Goal: Find specific page/section

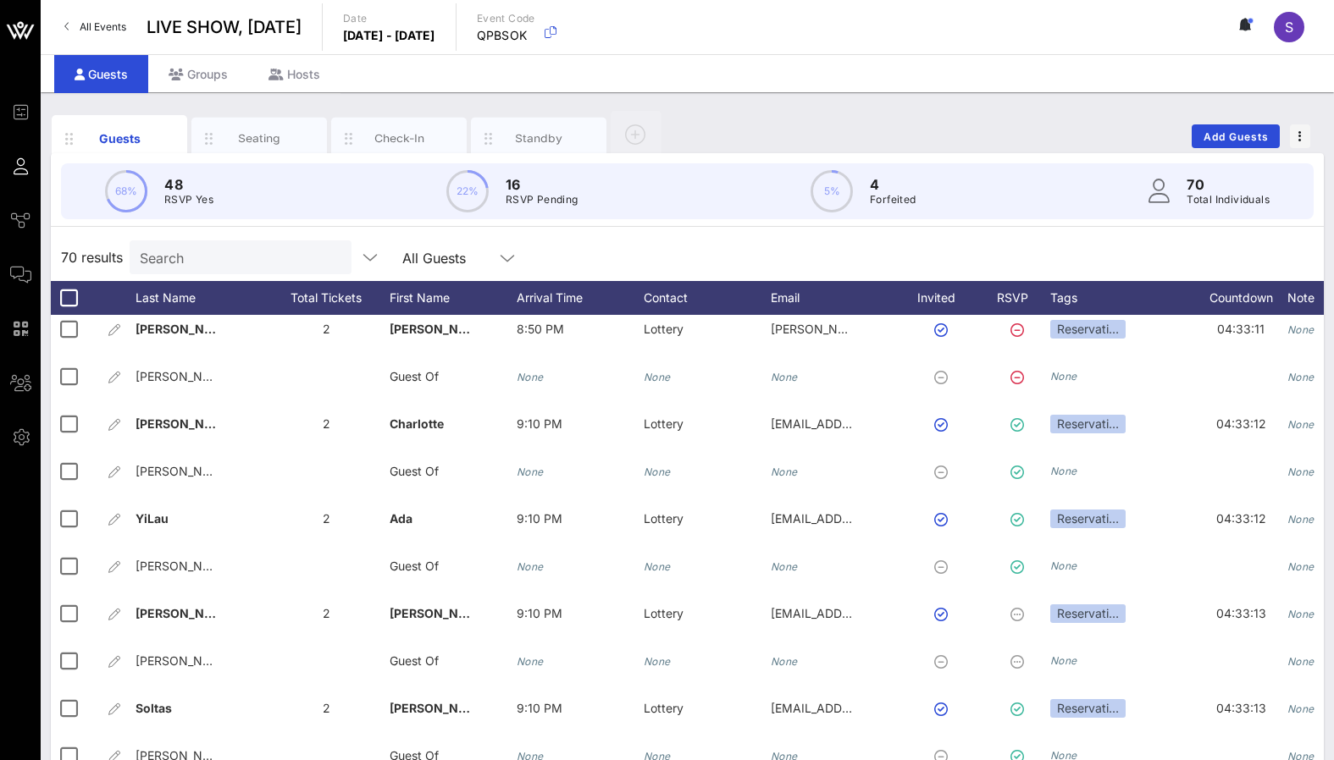
scroll to position [2401, 0]
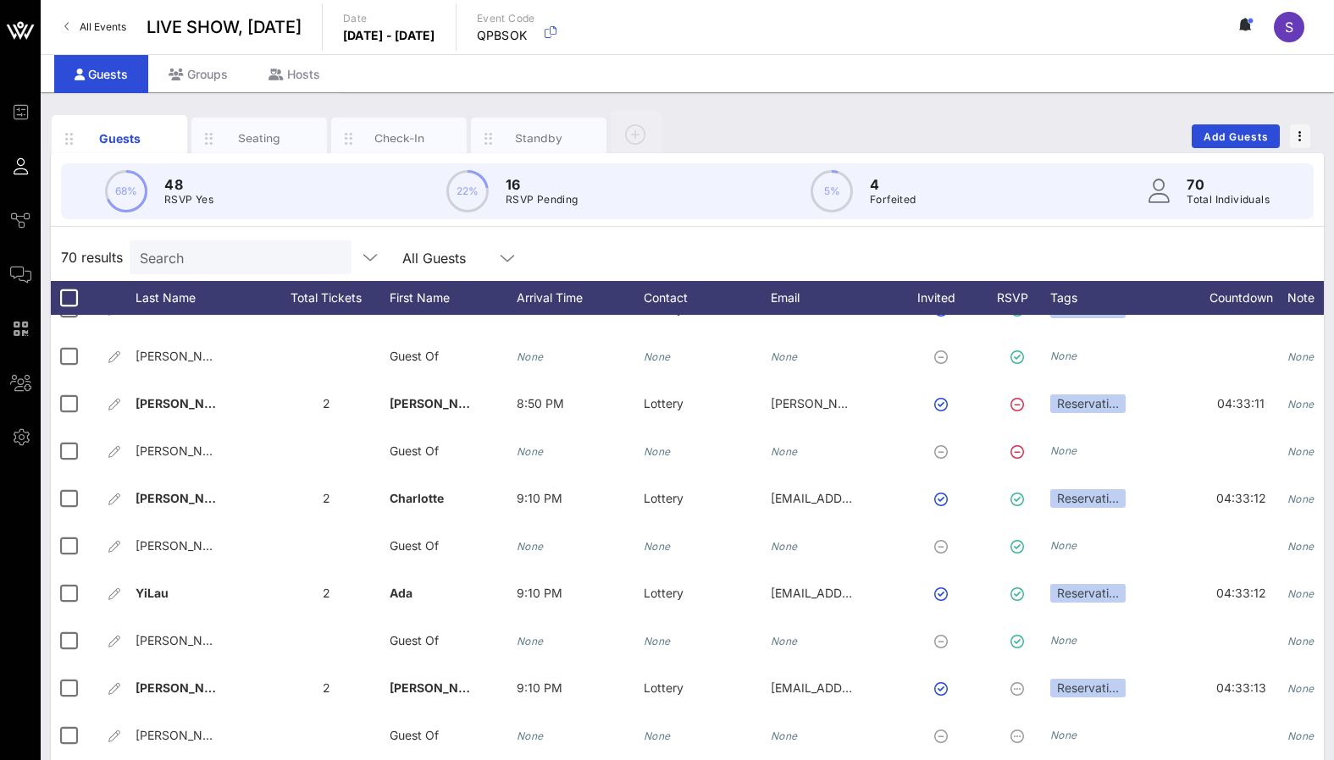
click at [1062, 262] on div "70 results Search All Guests" at bounding box center [687, 257] width 1273 height 47
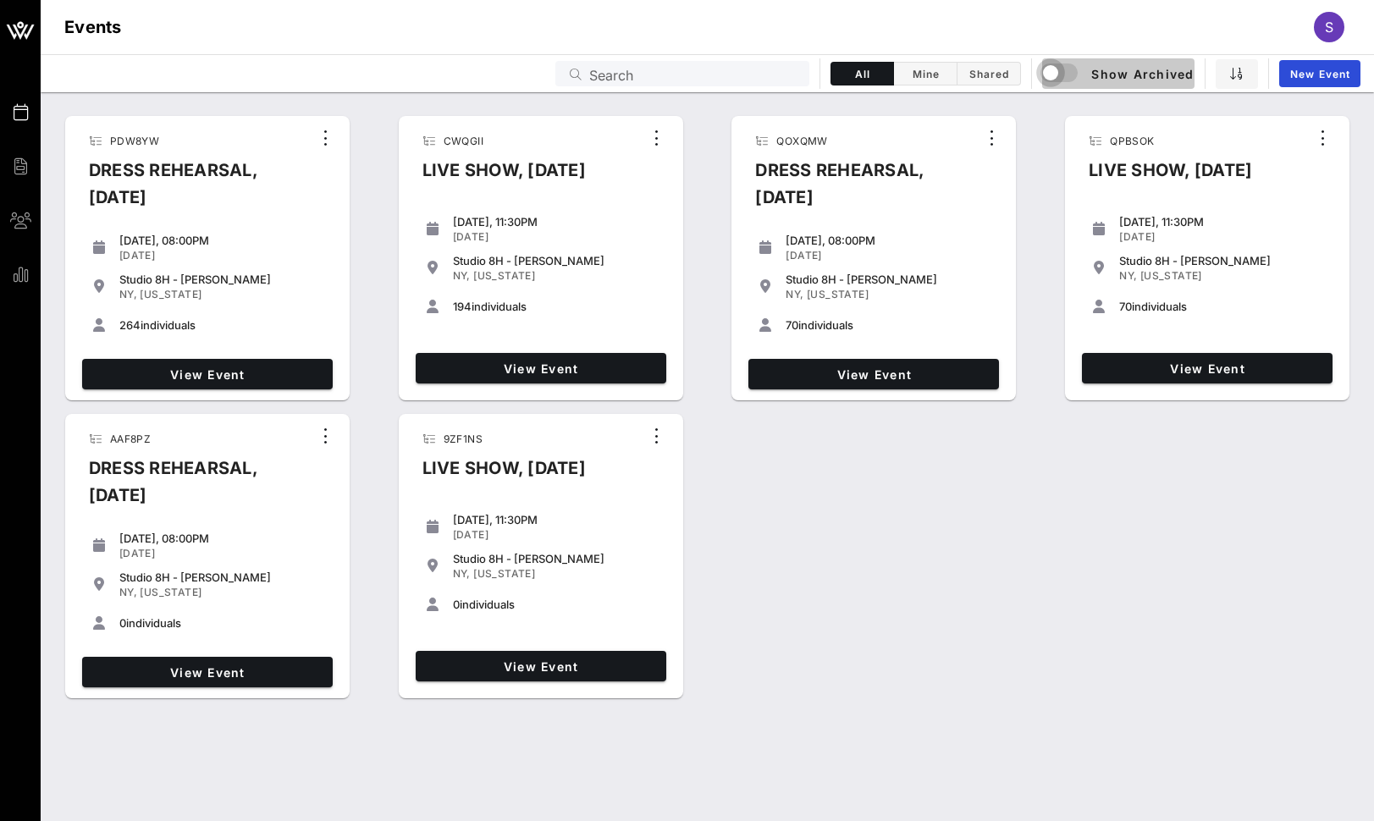
click at [1058, 75] on div "button" at bounding box center [1051, 73] width 24 height 24
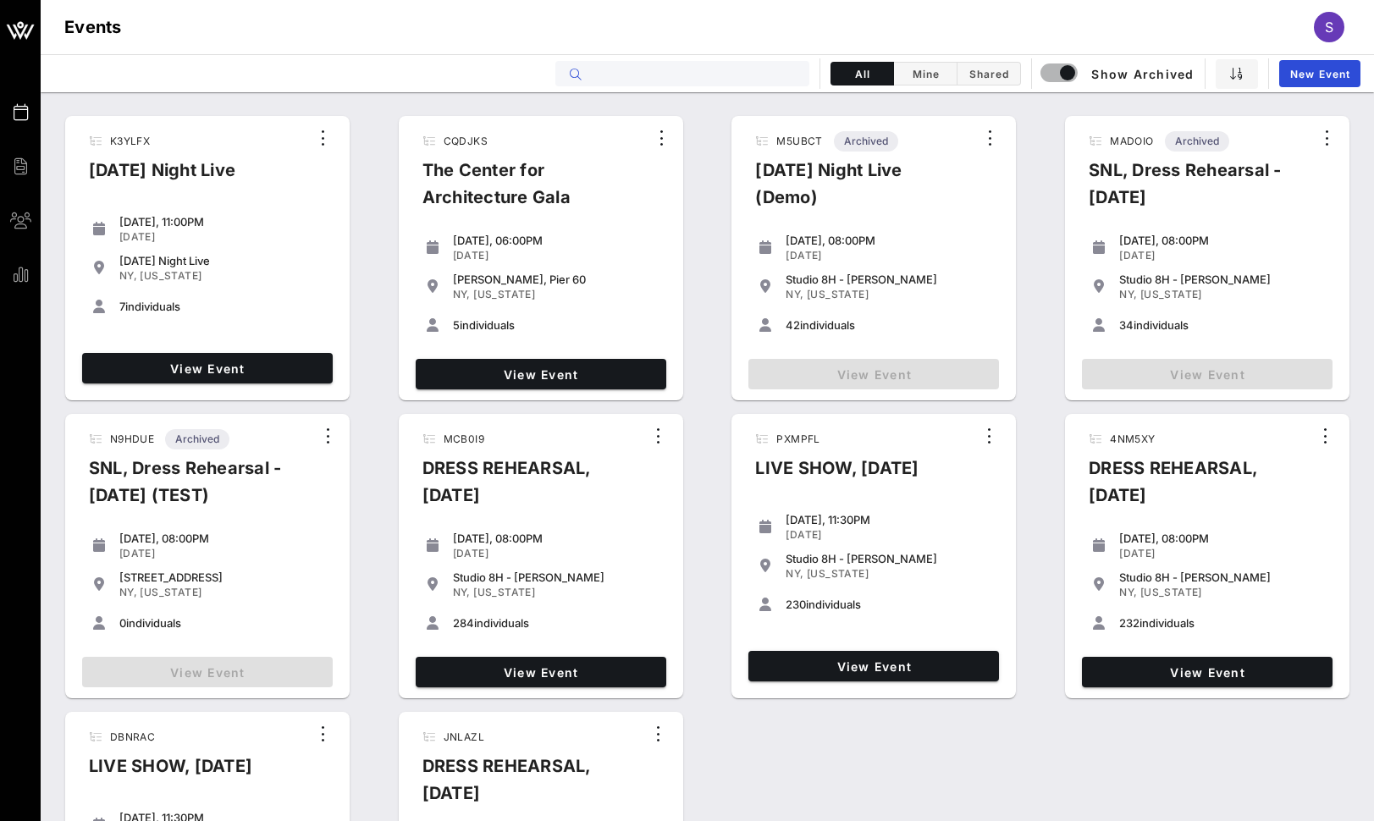
click at [706, 69] on input "text" at bounding box center [694, 74] width 210 height 22
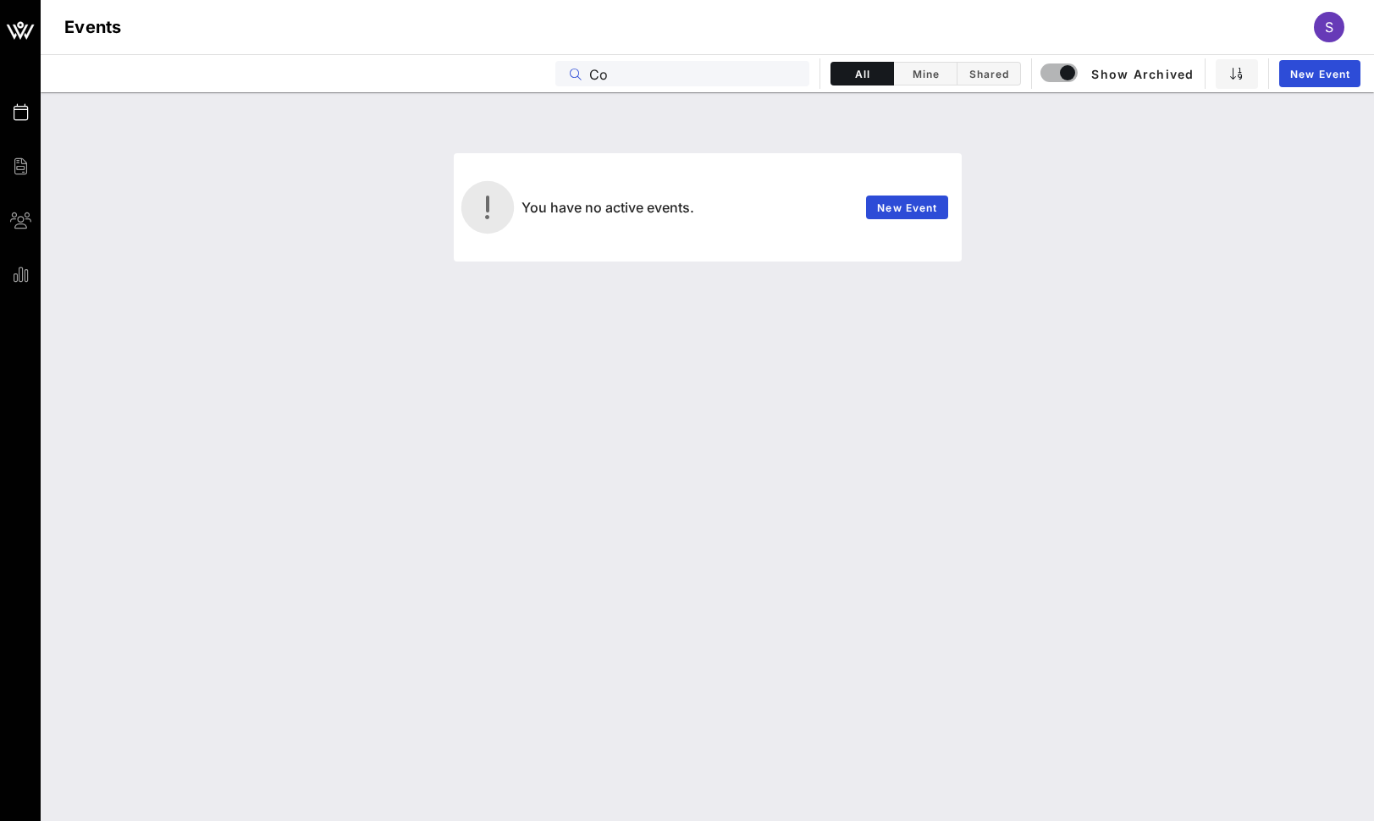
type input "C"
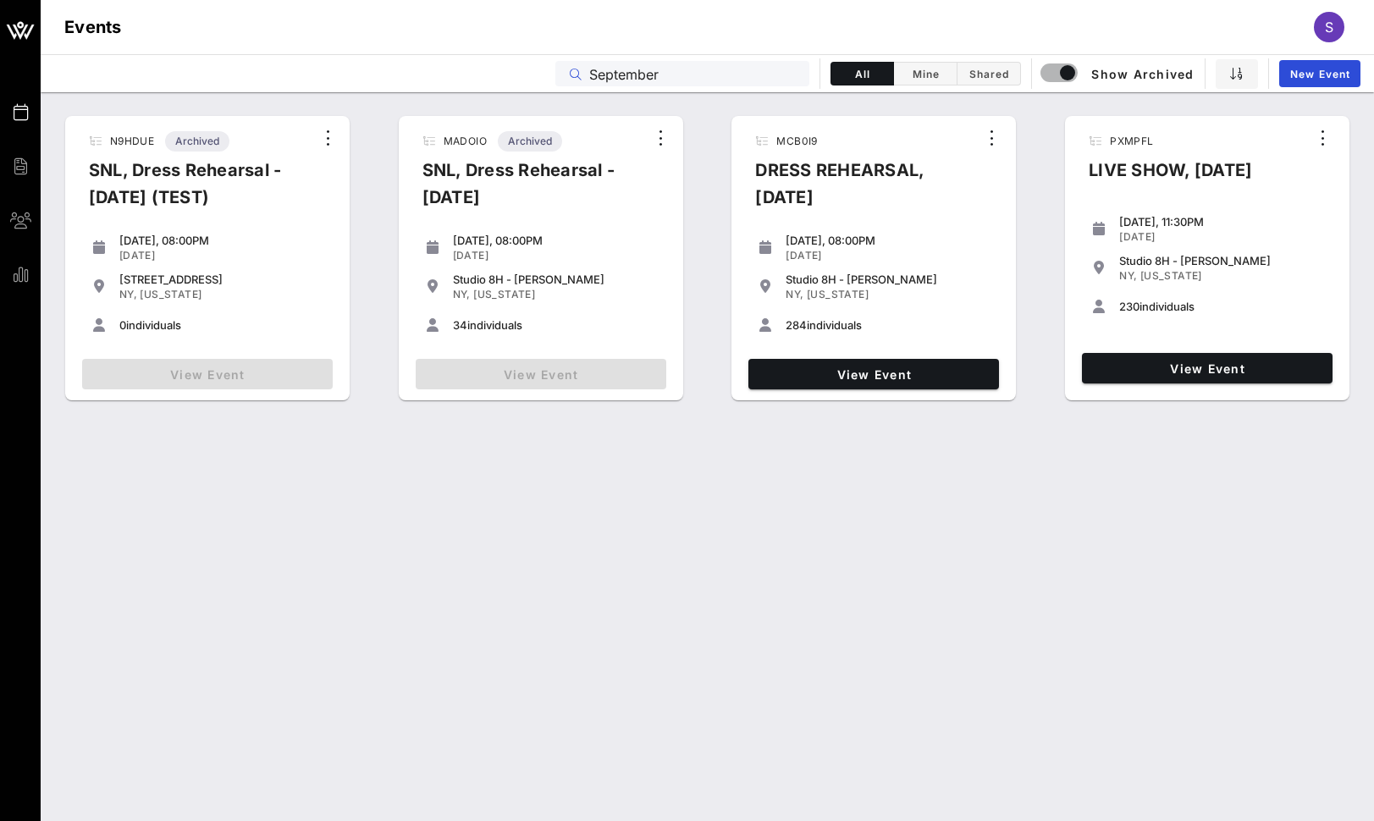
type input "September"
